Goal: Transaction & Acquisition: Purchase product/service

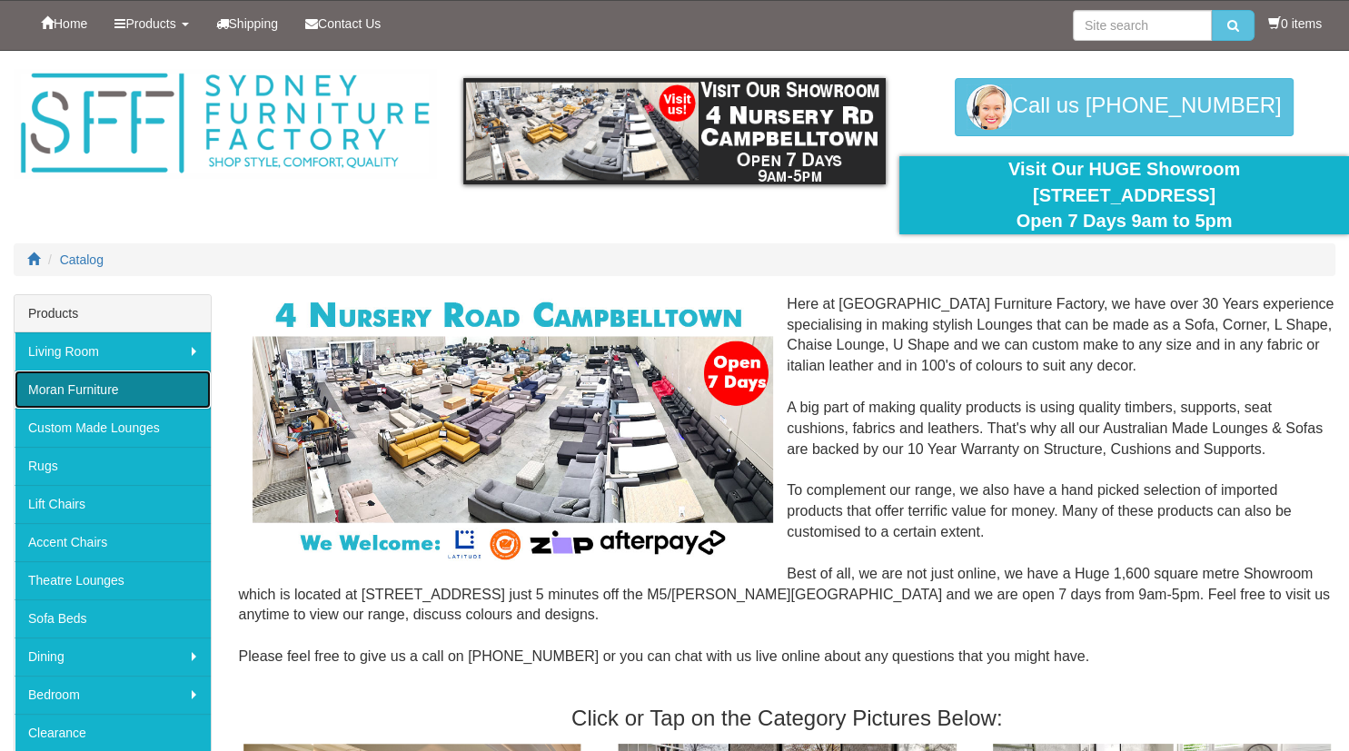
click at [93, 390] on link "Moran Furniture" at bounding box center [113, 390] width 196 height 38
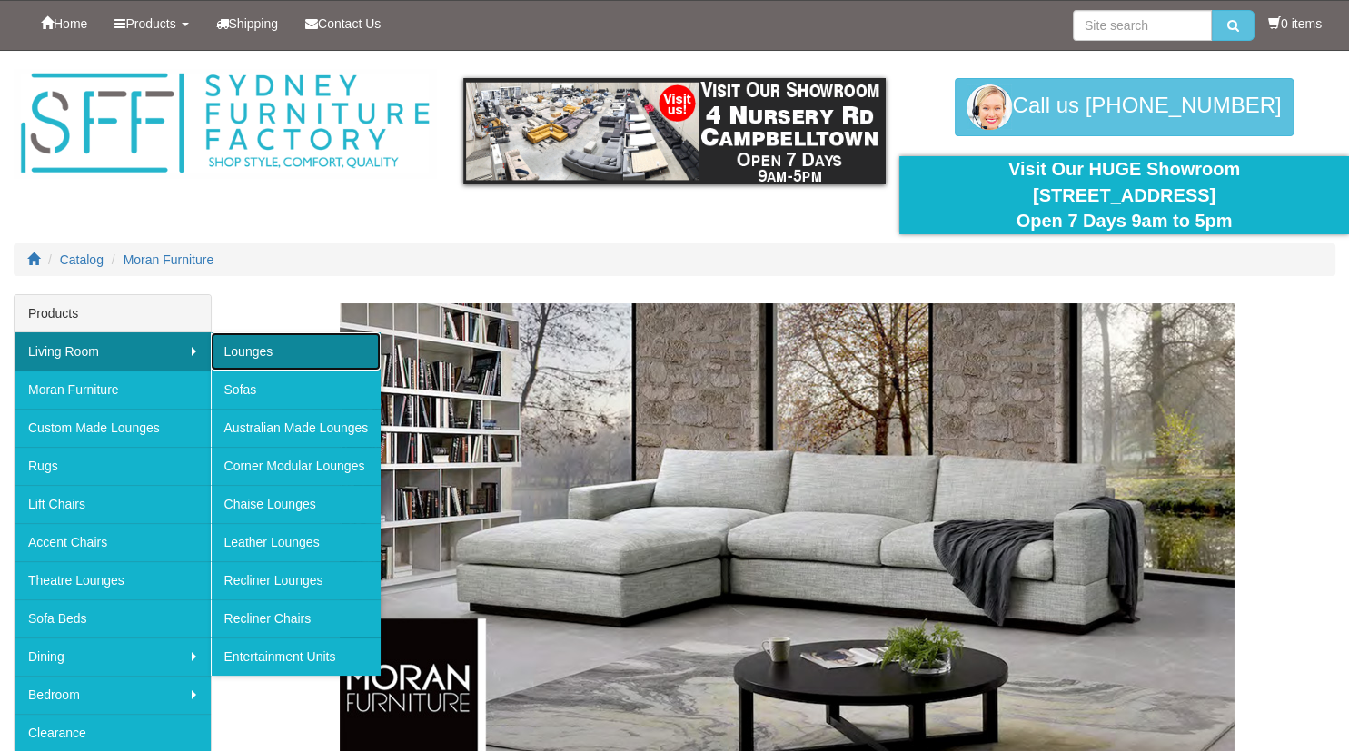
click at [258, 352] on link "Lounges" at bounding box center [296, 352] width 171 height 38
click at [263, 354] on link "Lounges" at bounding box center [296, 352] width 171 height 38
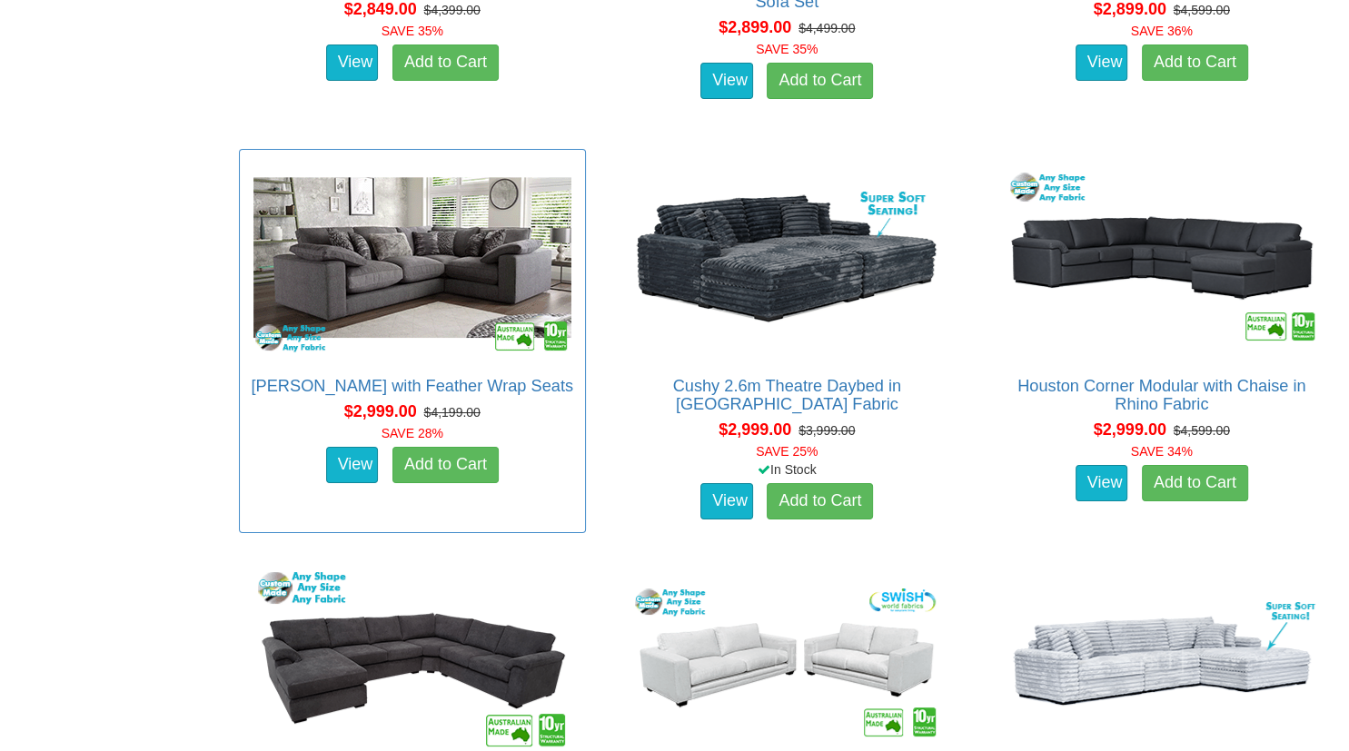
scroll to position [6620, 0]
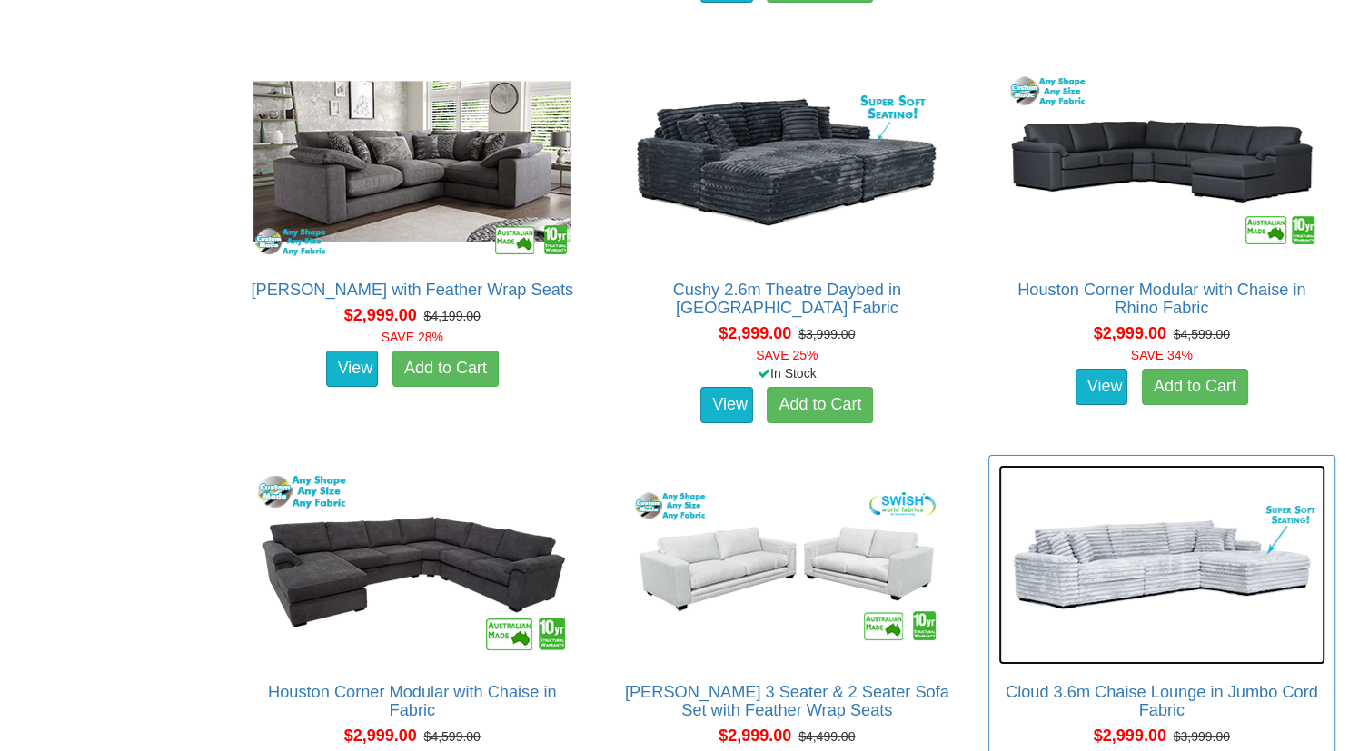
click at [1138, 577] on img at bounding box center [1162, 565] width 327 height 200
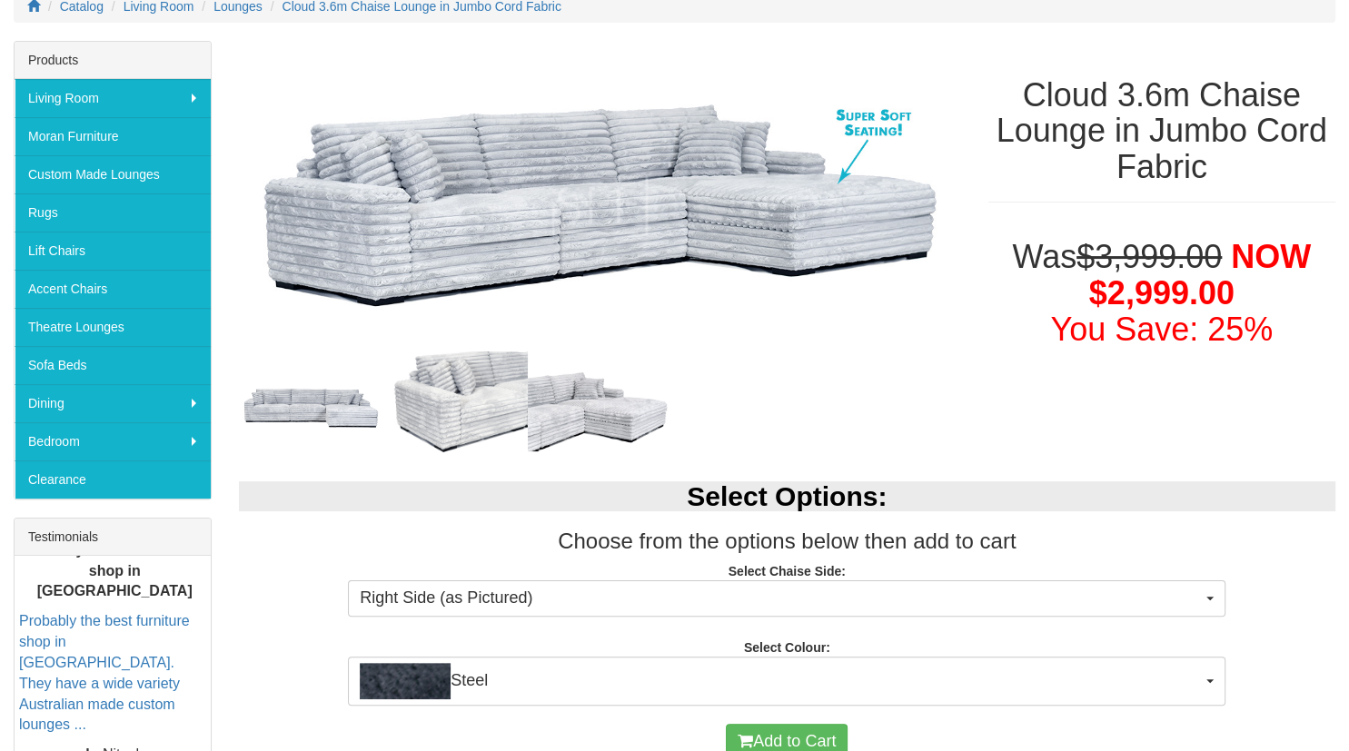
scroll to position [287, 0]
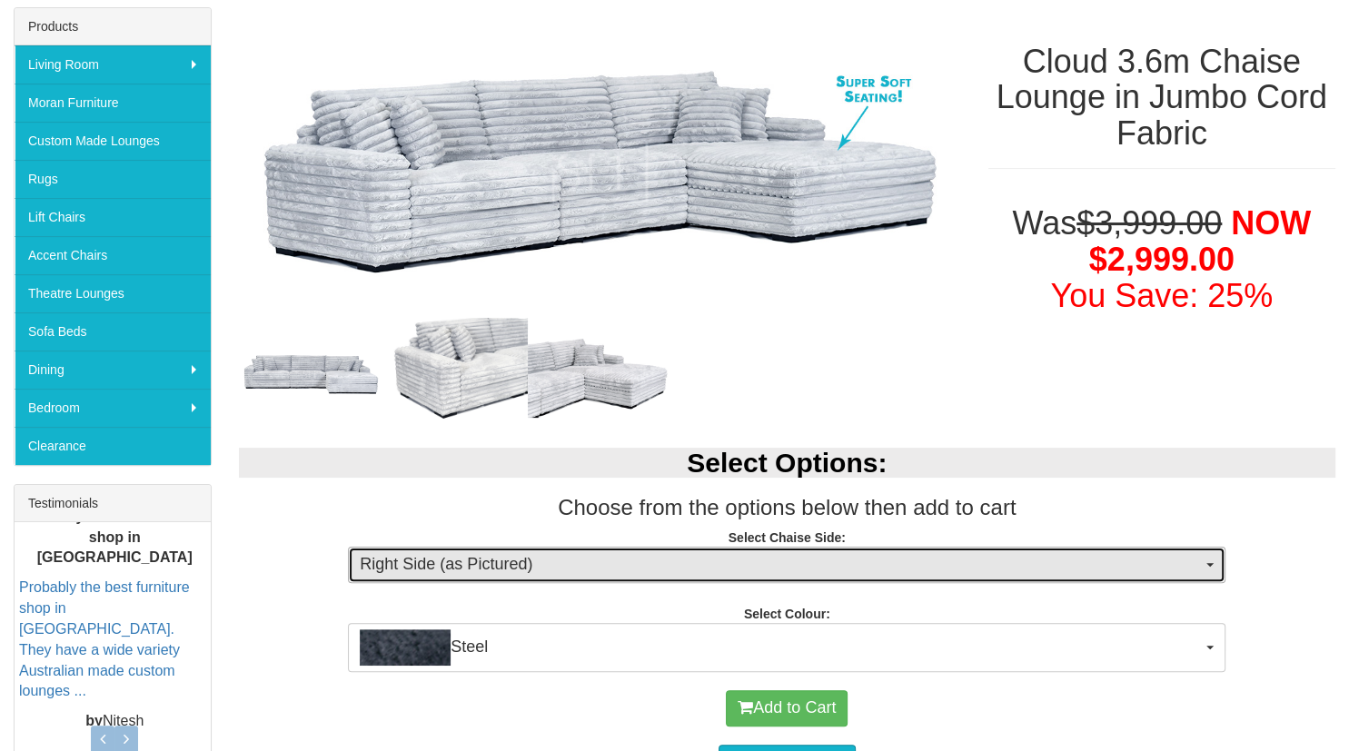
click at [555, 566] on span "Right Side (as Pictured)" at bounding box center [781, 565] width 842 height 24
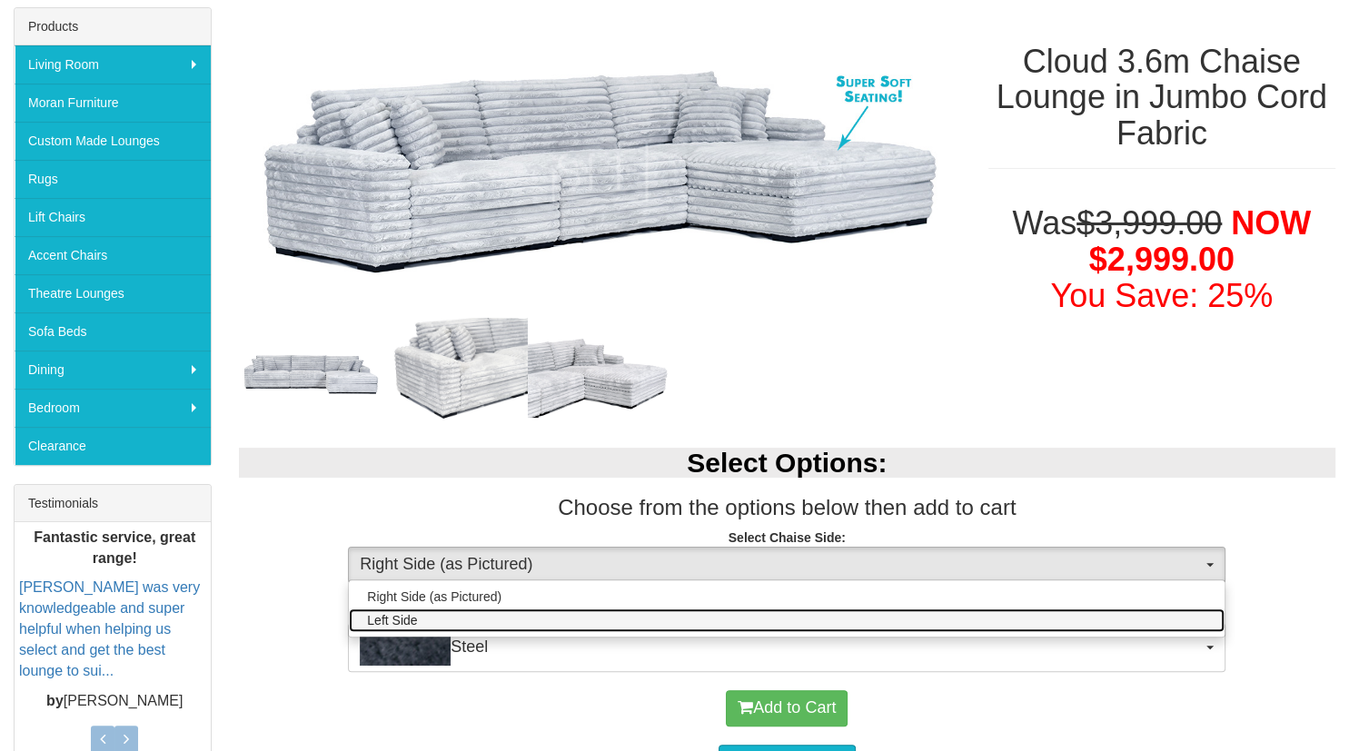
click at [505, 622] on link "Left Side" at bounding box center [787, 621] width 876 height 24
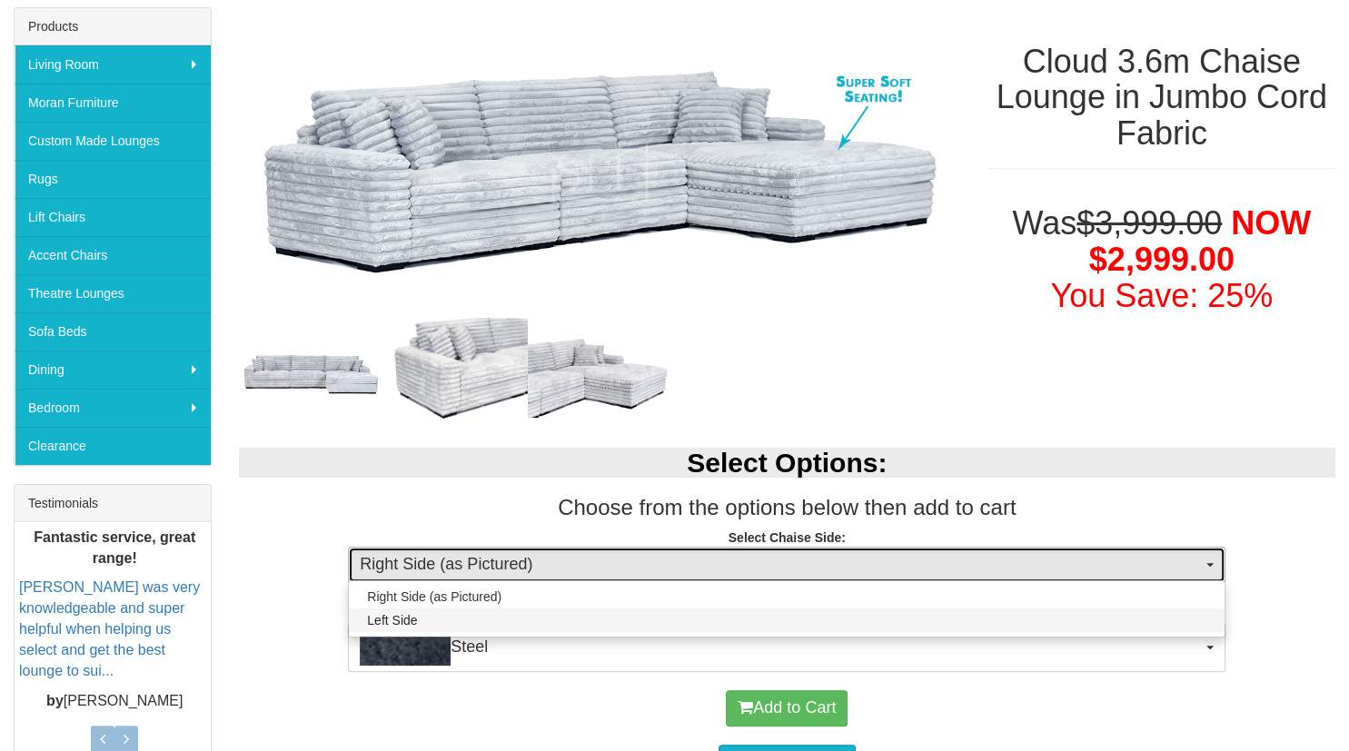
select select "264"
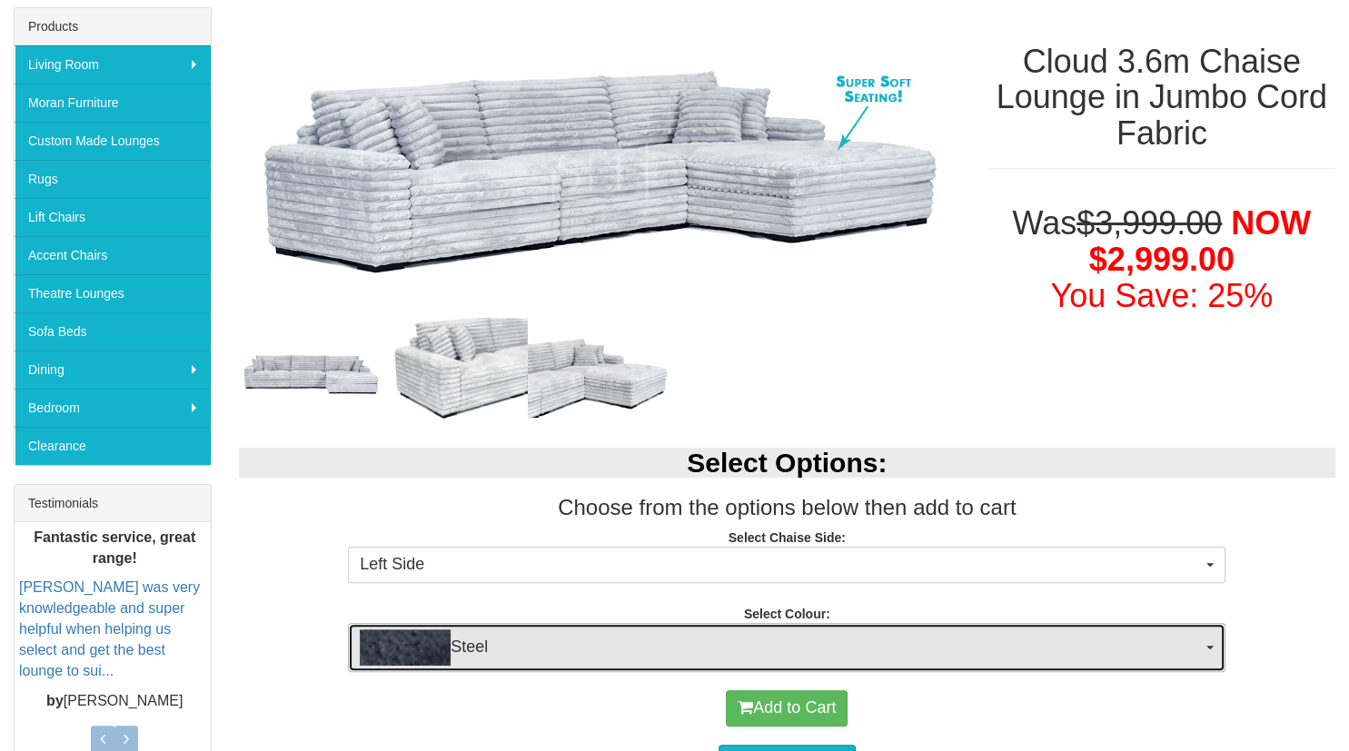
click at [520, 656] on span "Steel" at bounding box center [781, 648] width 842 height 36
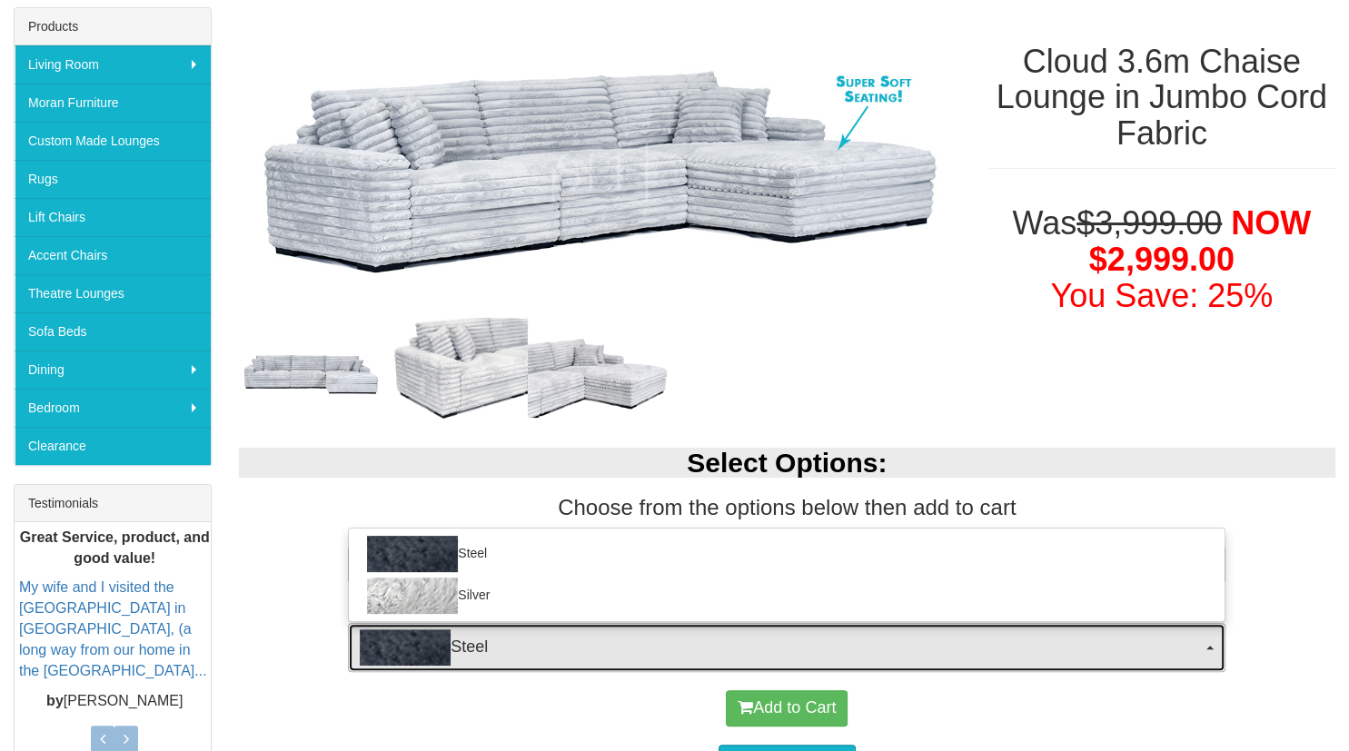
click at [501, 654] on span "Steel" at bounding box center [781, 648] width 842 height 36
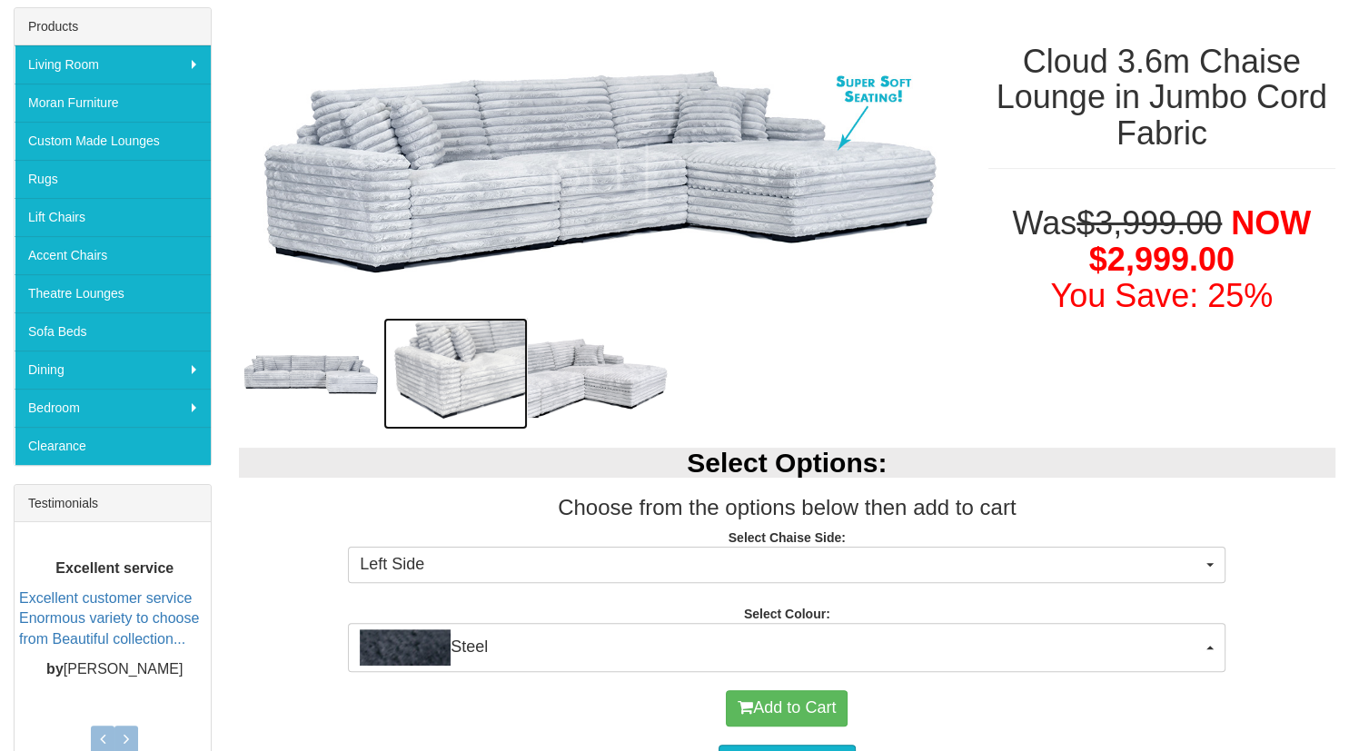
click at [481, 360] on img at bounding box center [455, 374] width 144 height 112
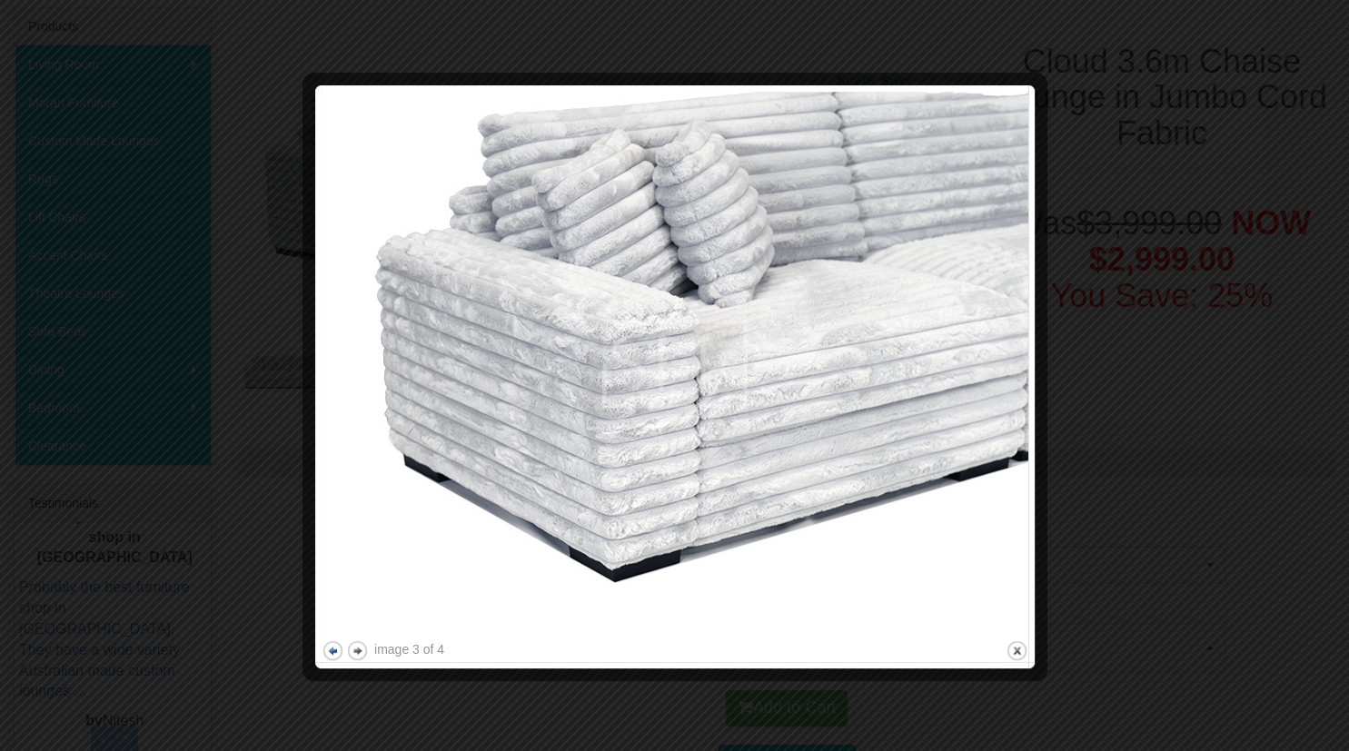
click at [333, 650] on button "previous" at bounding box center [333, 651] width 23 height 23
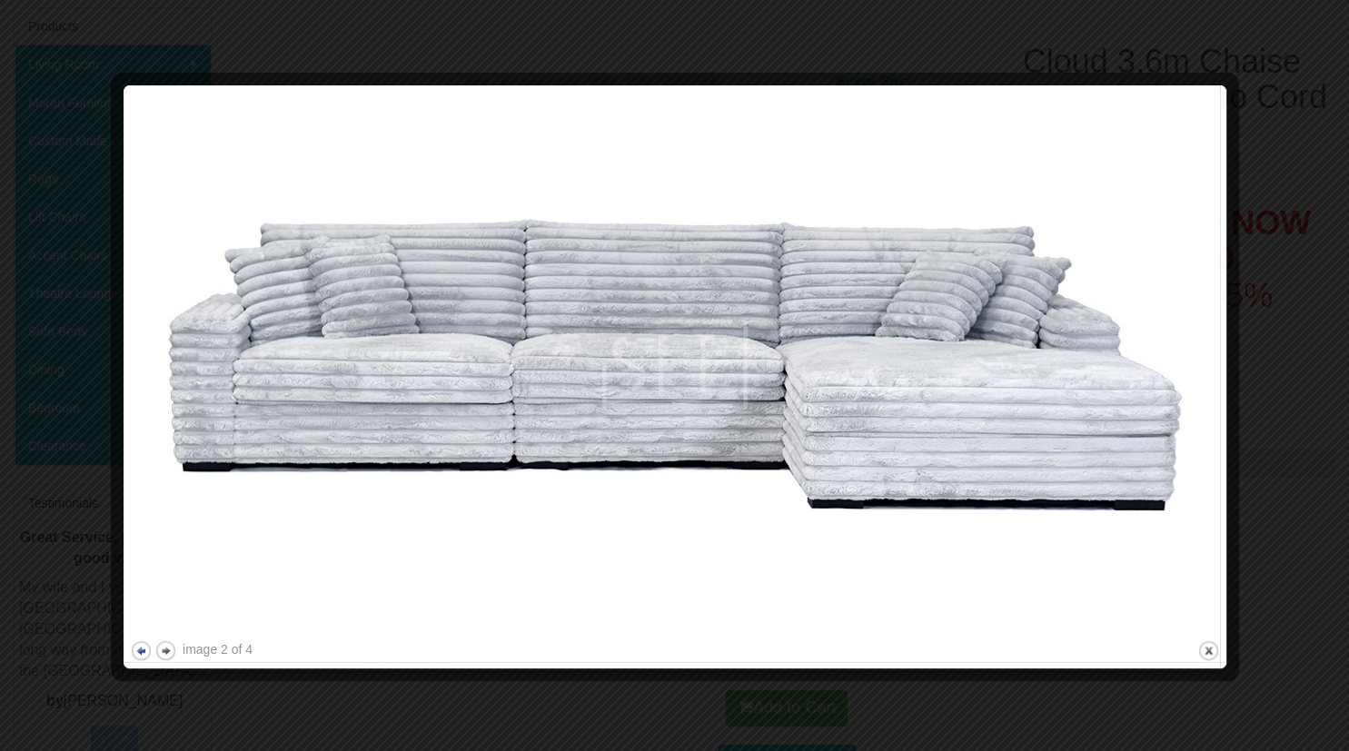
click at [139, 649] on button "previous" at bounding box center [141, 651] width 23 height 23
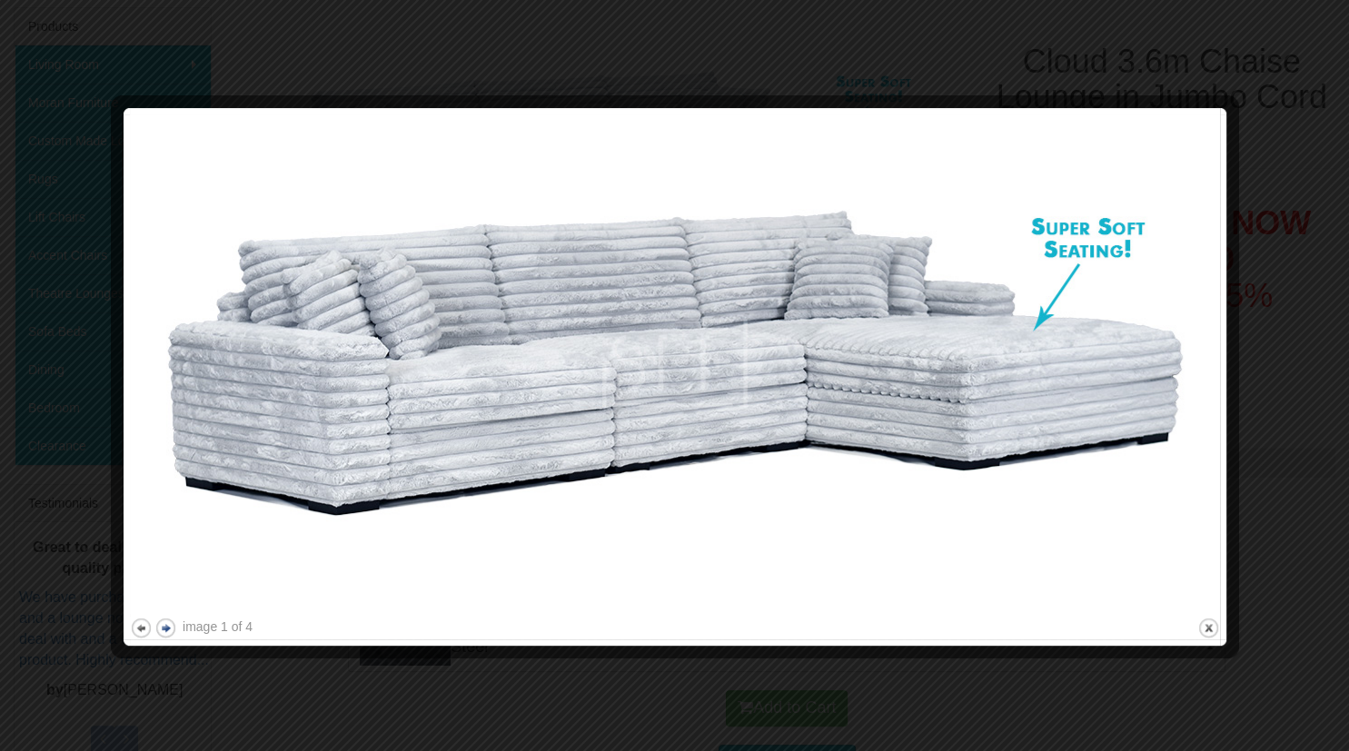
click at [165, 629] on button "next" at bounding box center [165, 628] width 23 height 23
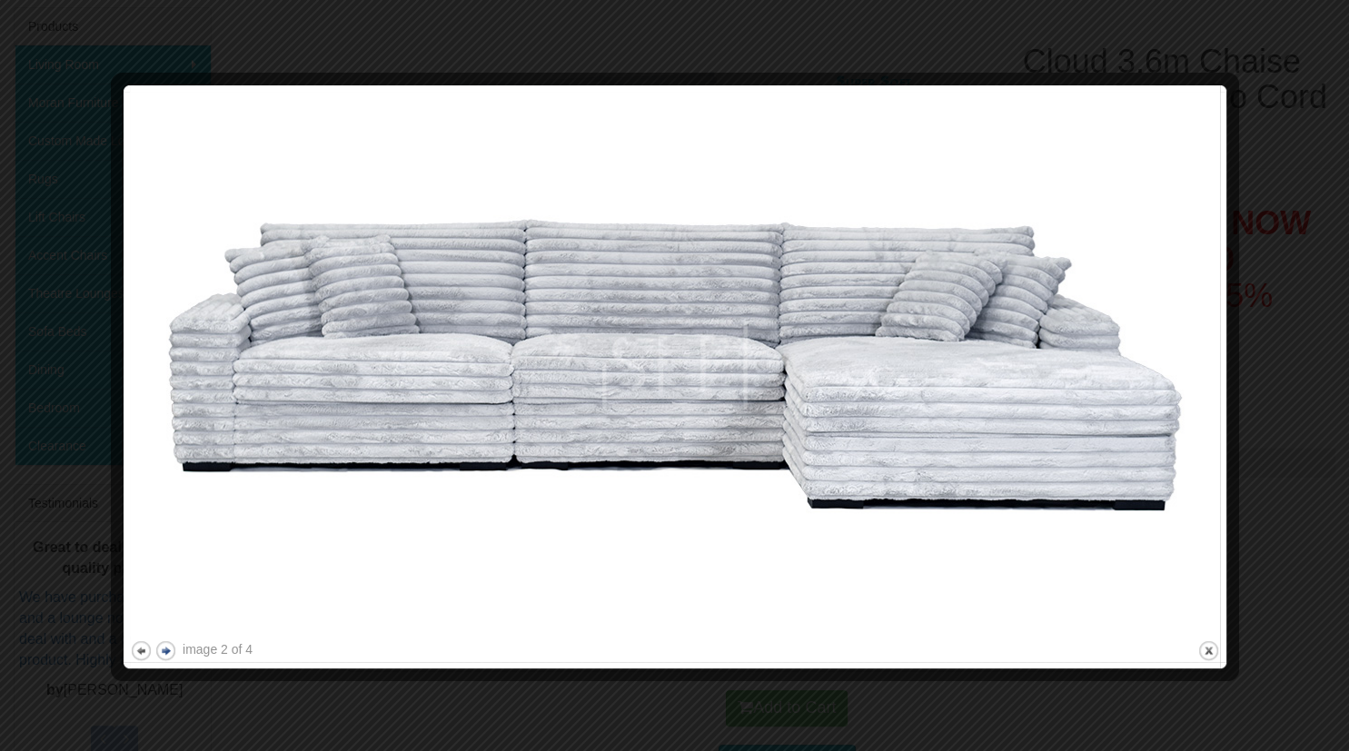
click at [163, 649] on button "next" at bounding box center [165, 651] width 23 height 23
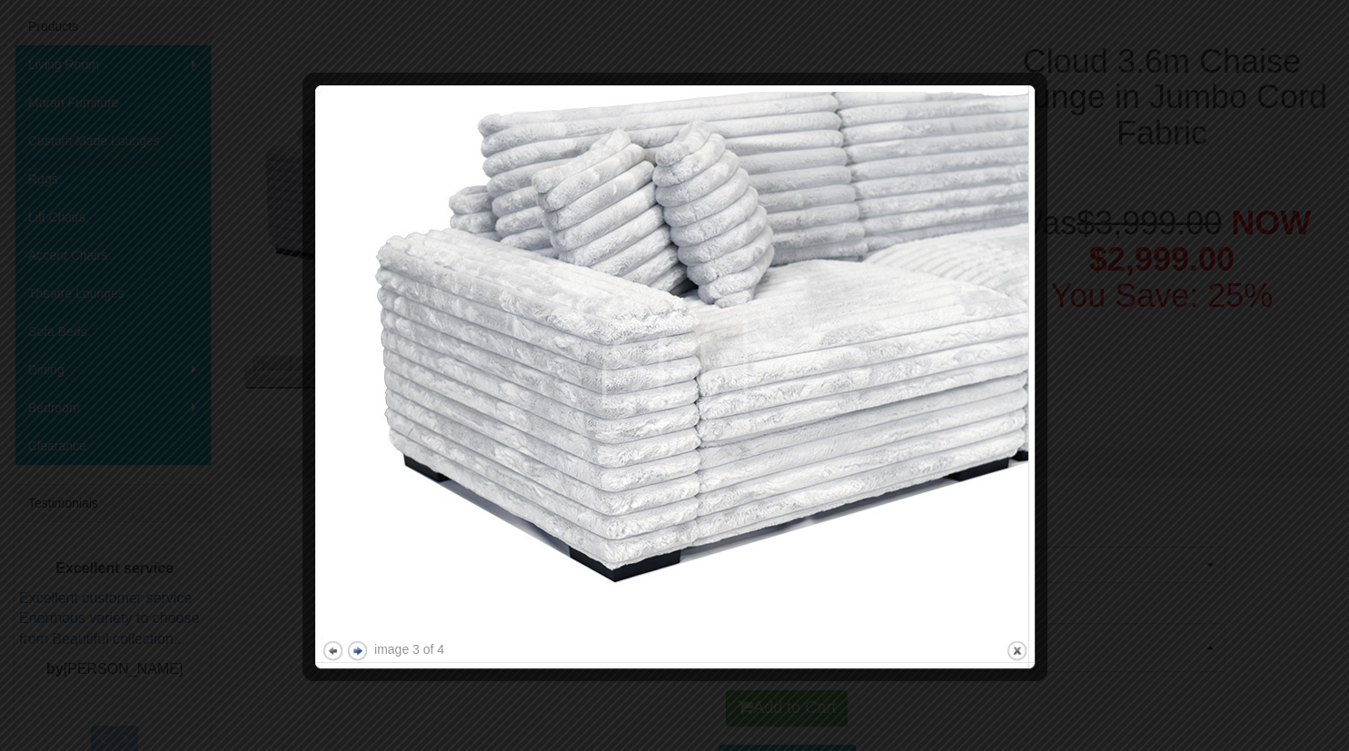
click at [359, 647] on button "next" at bounding box center [357, 651] width 23 height 23
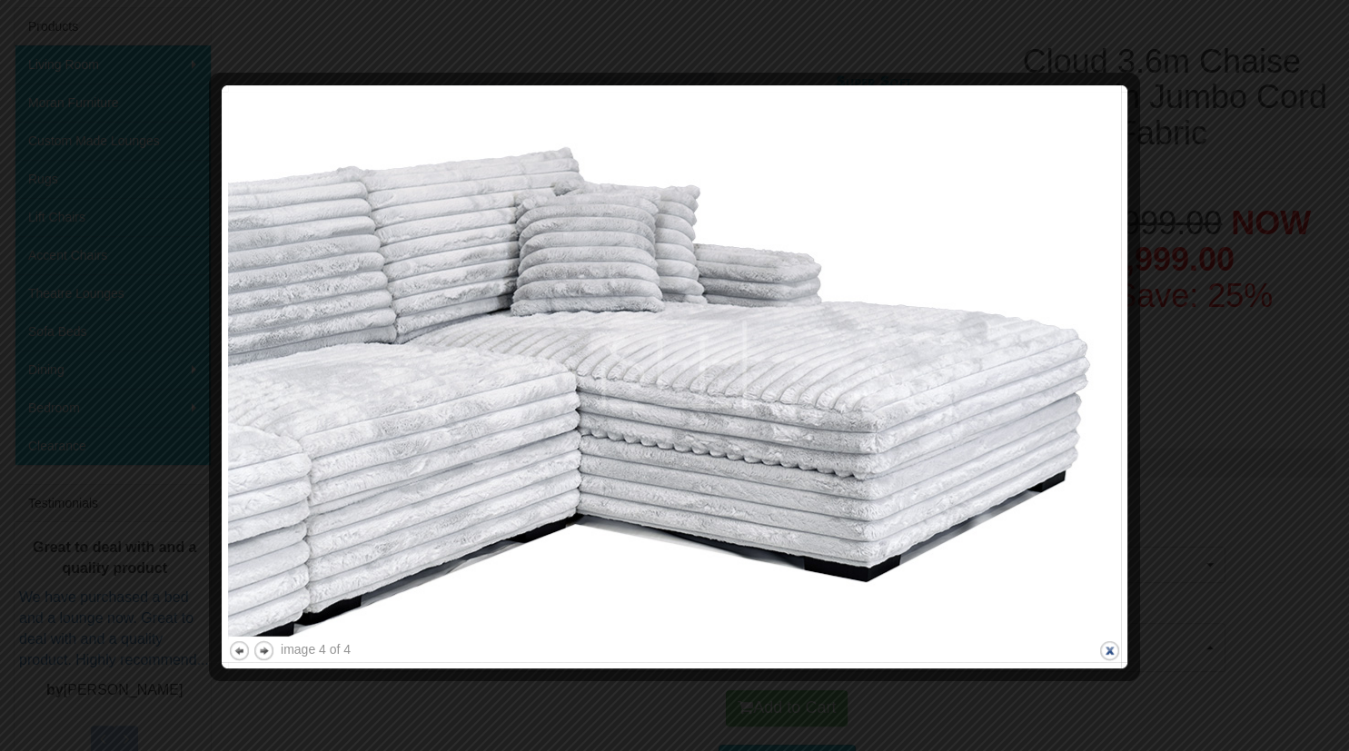
click at [1110, 649] on button "close" at bounding box center [1110, 651] width 23 height 23
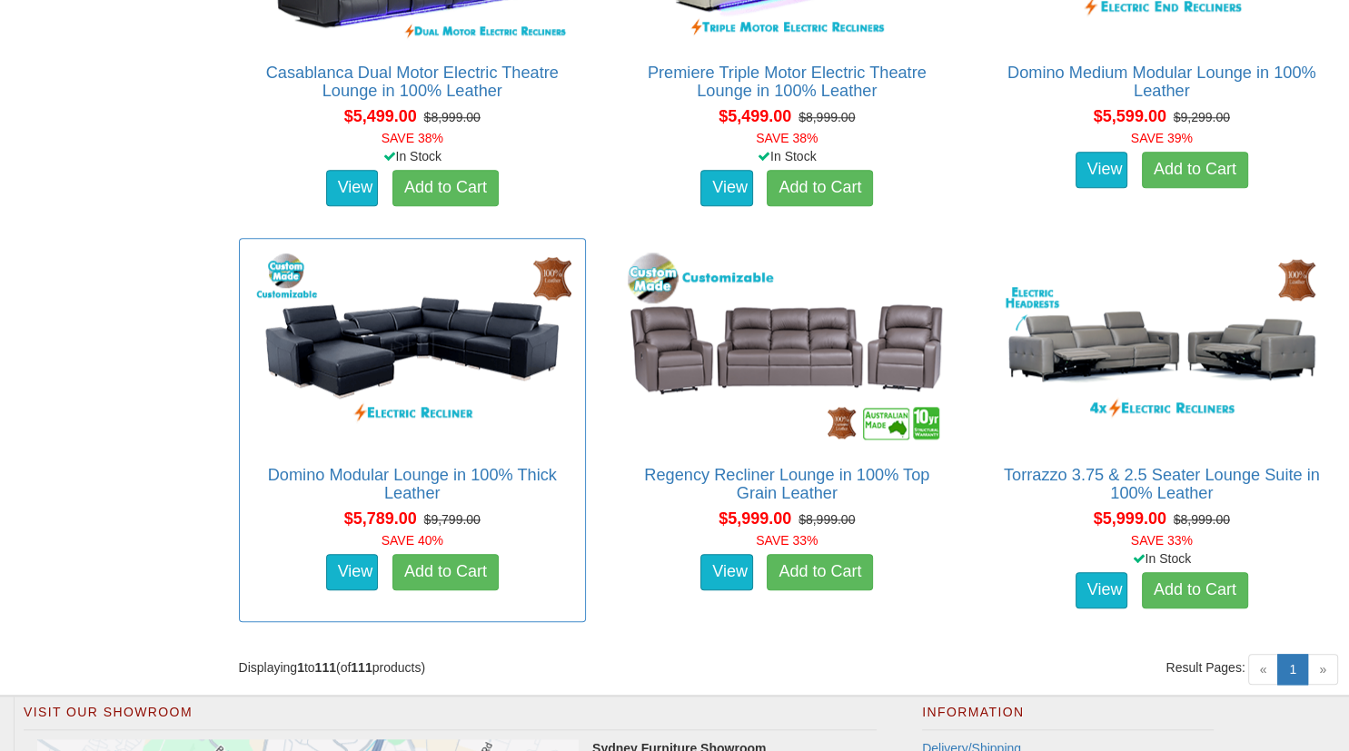
scroll to position [15256, 0]
